Goal: Task Accomplishment & Management: Use online tool/utility

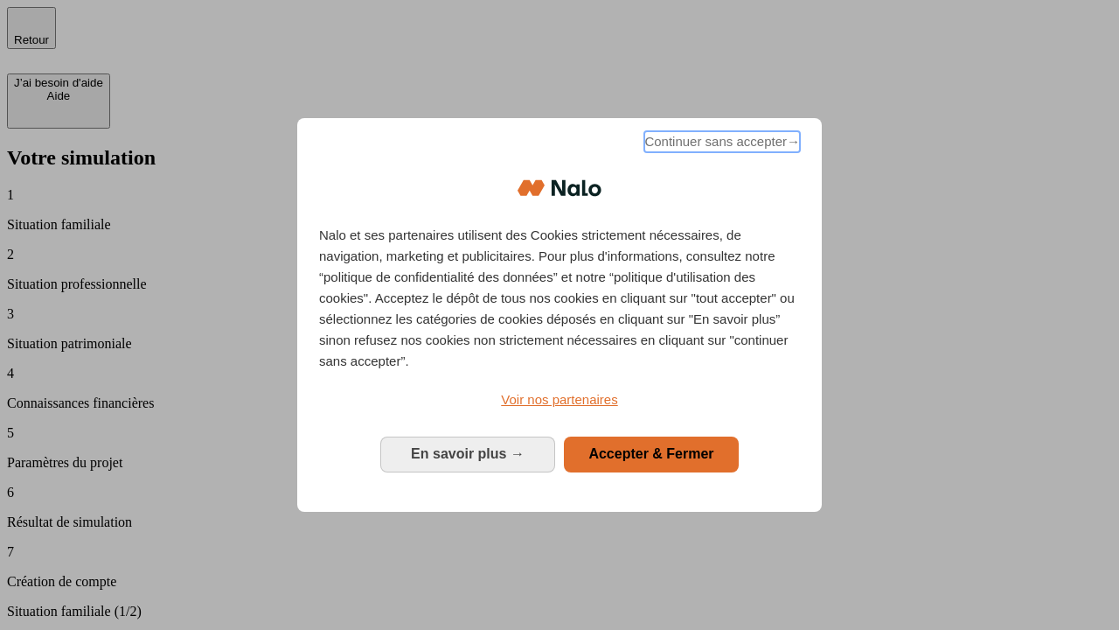
click at [721, 144] on span "Continuer sans accepter →" at bounding box center [722, 141] width 156 height 21
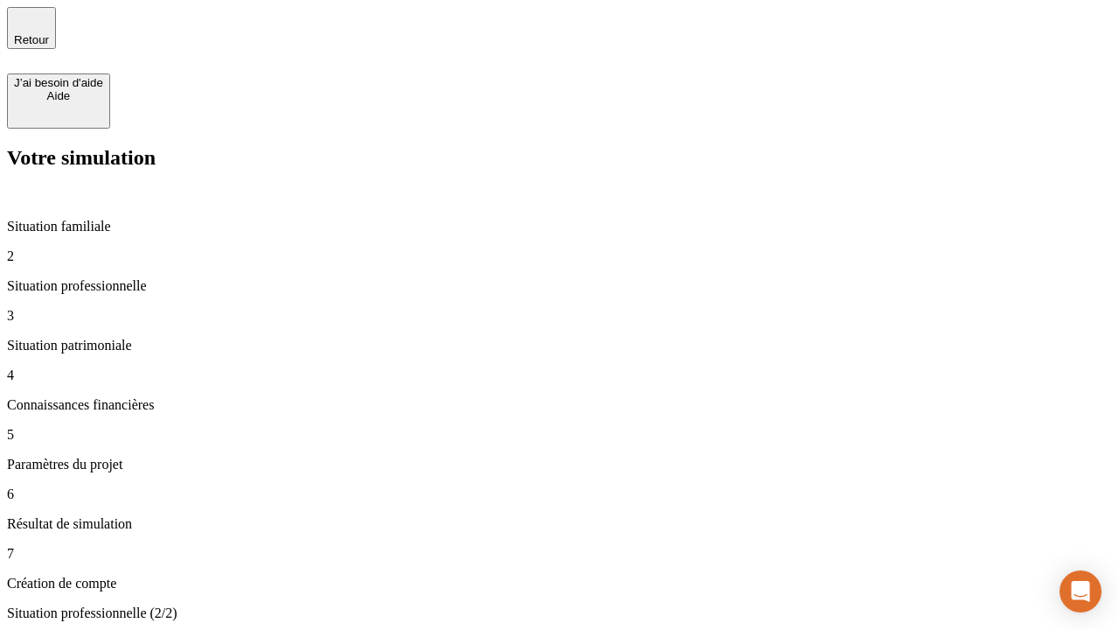
type input "30 000"
type input "1 000"
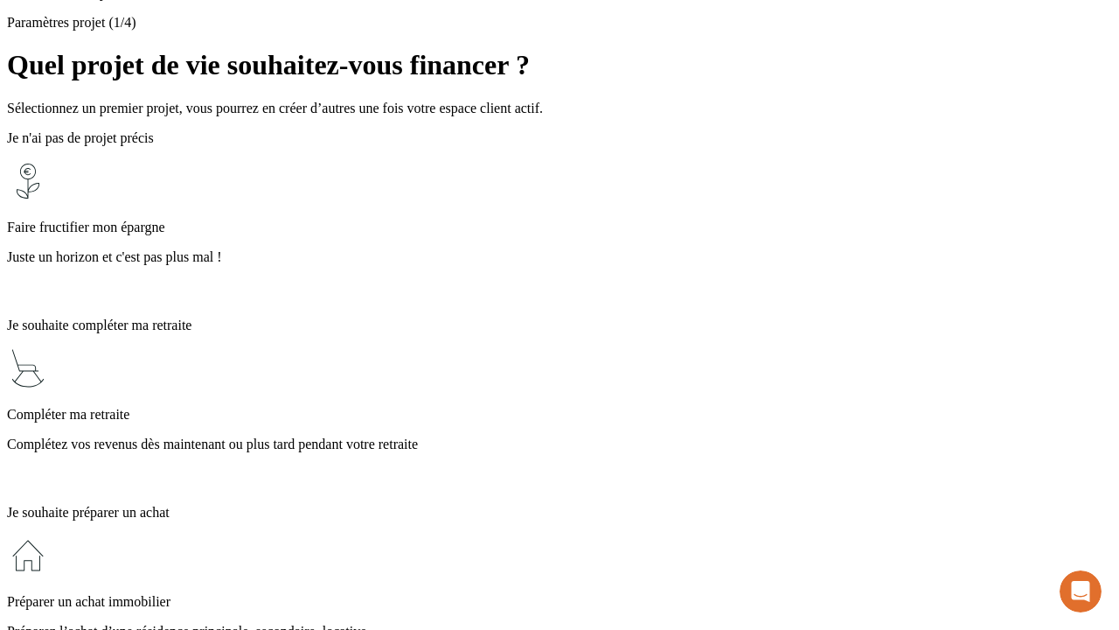
scroll to position [16, 0]
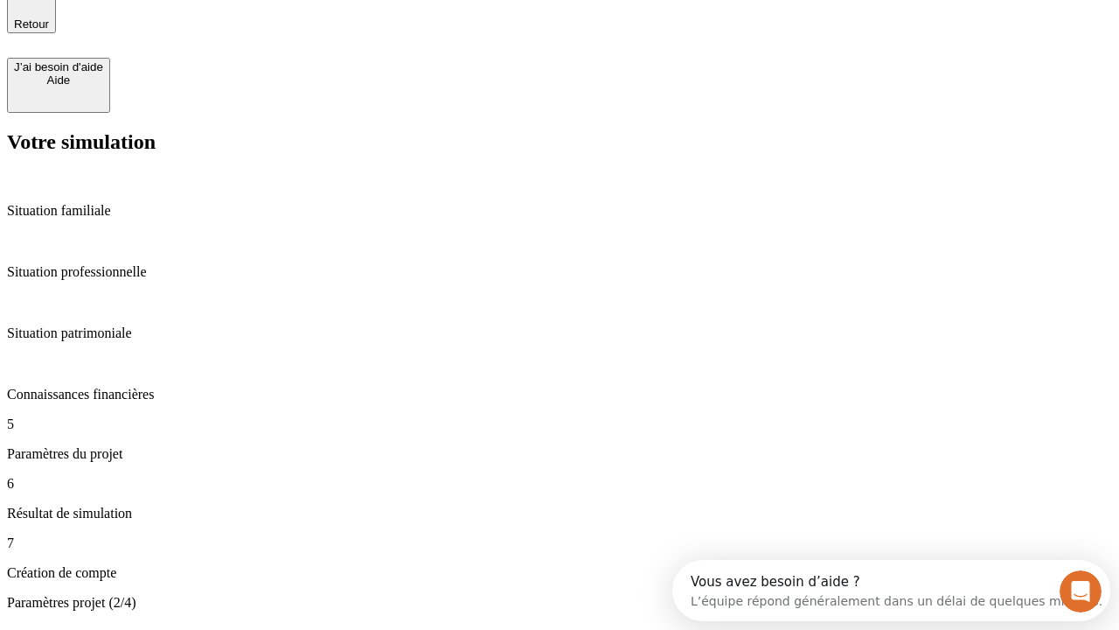
type input "65"
type input "5 000"
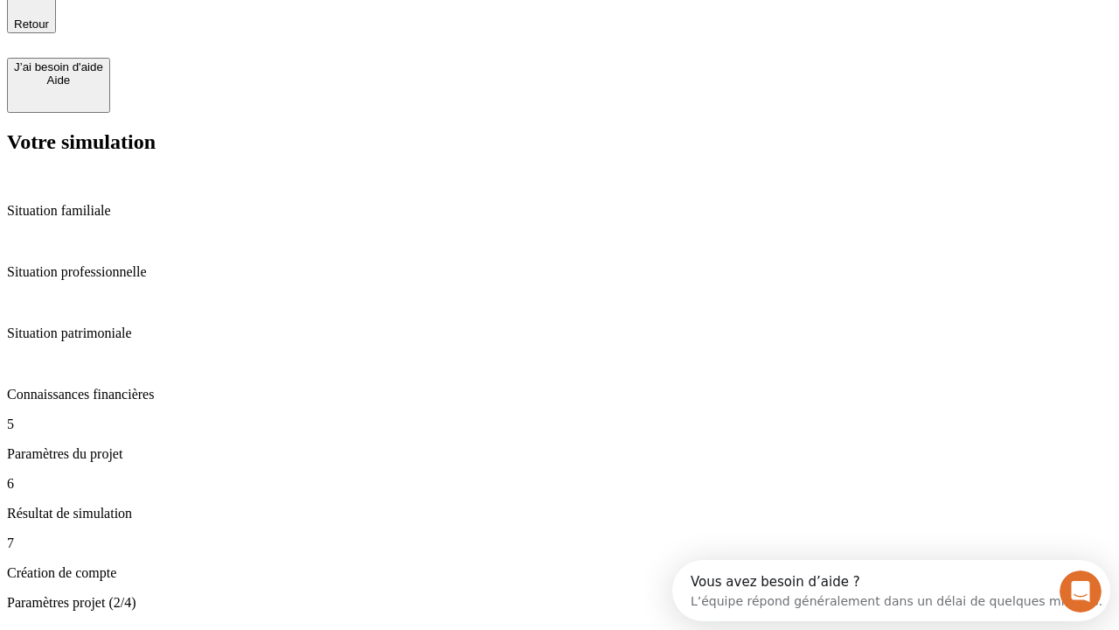
type input "640"
